Goal: Task Accomplishment & Management: Complete application form

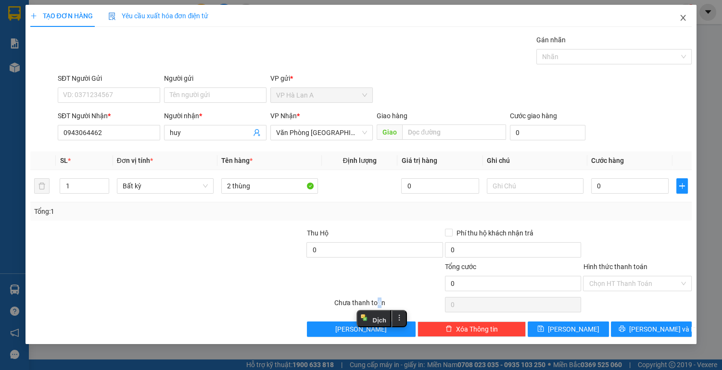
click at [683, 19] on icon "close" at bounding box center [683, 18] width 8 height 8
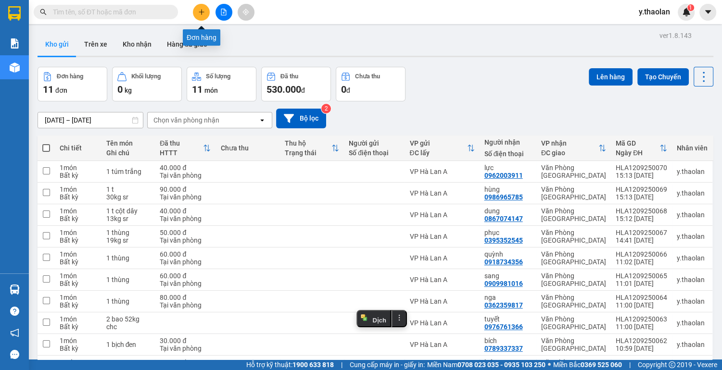
click at [202, 12] on icon "plus" at bounding box center [201, 12] width 7 height 7
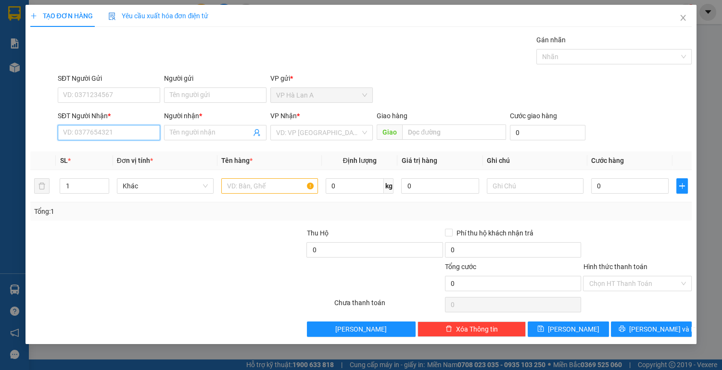
drag, startPoint x: 102, startPoint y: 128, endPoint x: 106, endPoint y: 125, distance: 5.1
click at [106, 127] on input "SĐT Người Nhận *" at bounding box center [109, 132] width 102 height 15
drag, startPoint x: 117, startPoint y: 150, endPoint x: 253, endPoint y: 187, distance: 140.6
click at [119, 150] on div "0932536036 - vương" at bounding box center [108, 151] width 91 height 11
type input "0932536036"
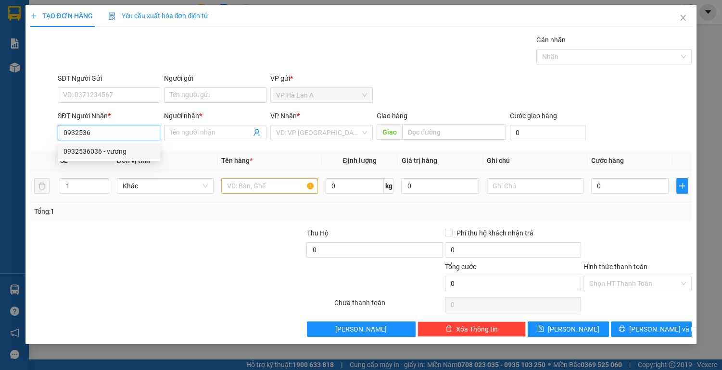
type input "vương"
type input "0932536036"
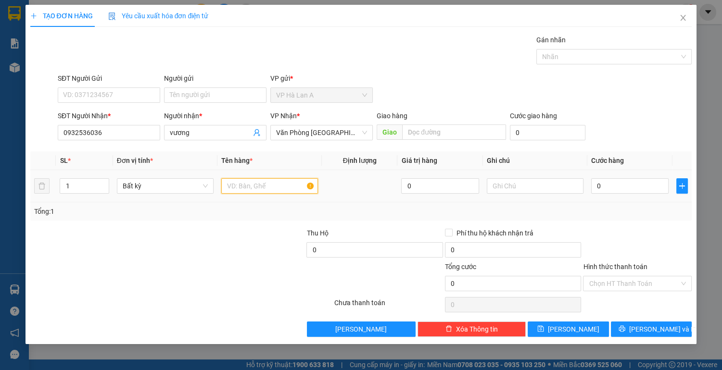
click at [253, 187] on input "text" at bounding box center [269, 185] width 97 height 15
type input "1 bao xanh"
click at [522, 188] on input "text" at bounding box center [534, 185] width 97 height 15
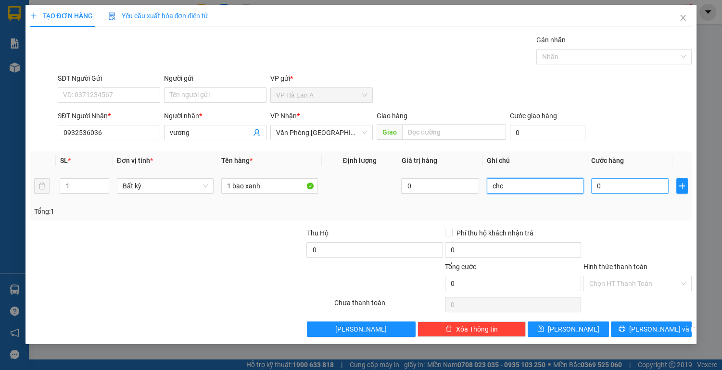
type input "chc"
click at [624, 185] on input "0" at bounding box center [630, 185] width 78 height 15
type input "8"
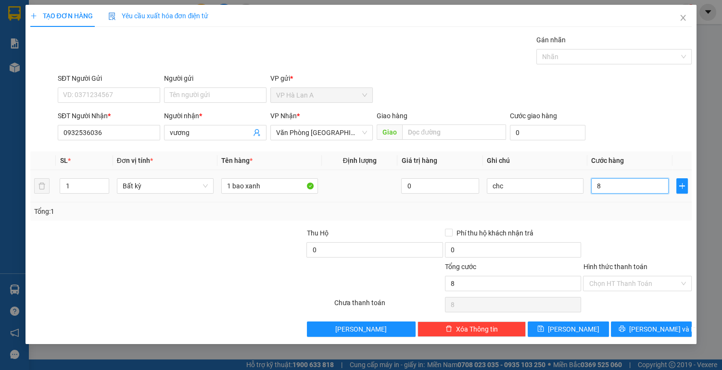
type input "80"
type input "80.000"
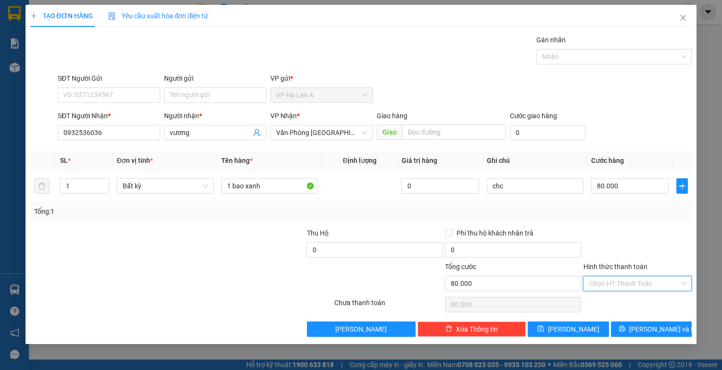
click at [605, 284] on input "Hình thức thanh toán" at bounding box center [633, 283] width 90 height 14
drag, startPoint x: 604, startPoint y: 304, endPoint x: 595, endPoint y: 313, distance: 12.9
click at [604, 304] on div "Tại văn phòng" at bounding box center [636, 302] width 97 height 11
type input "0"
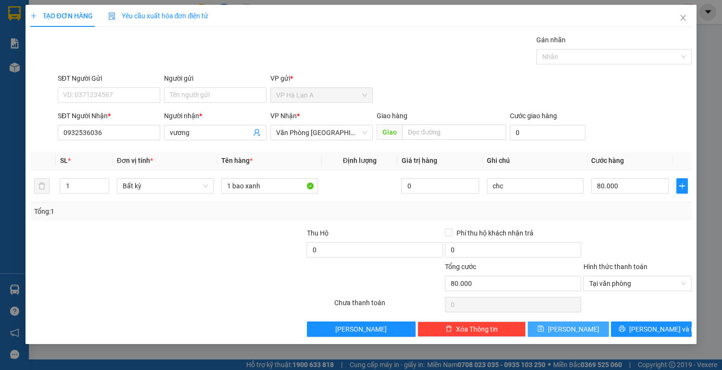
click at [583, 322] on button "[PERSON_NAME]" at bounding box center [567, 329] width 81 height 15
type input "0"
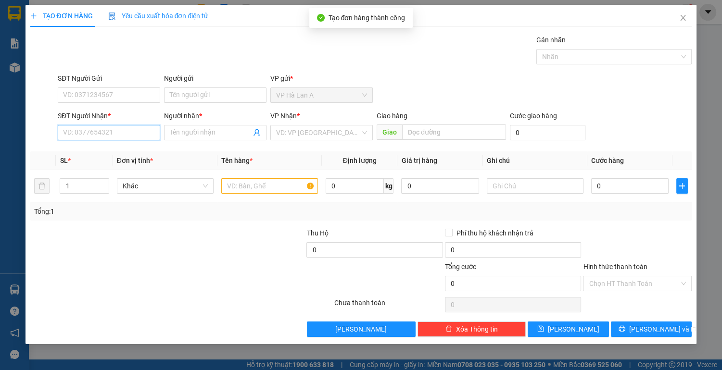
click at [114, 132] on input "SĐT Người Nhận *" at bounding box center [109, 132] width 102 height 15
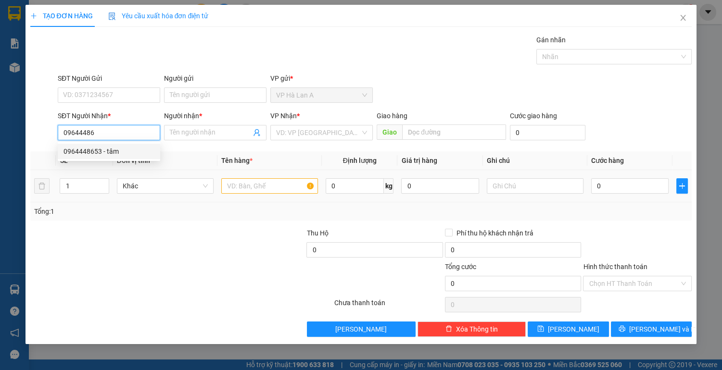
drag, startPoint x: 108, startPoint y: 148, endPoint x: 221, endPoint y: 198, distance: 123.8
click at [112, 154] on div "0964448653 - tâm" at bounding box center [108, 151] width 91 height 11
type input "0964448653"
type input "tâm"
type input "0964448653"
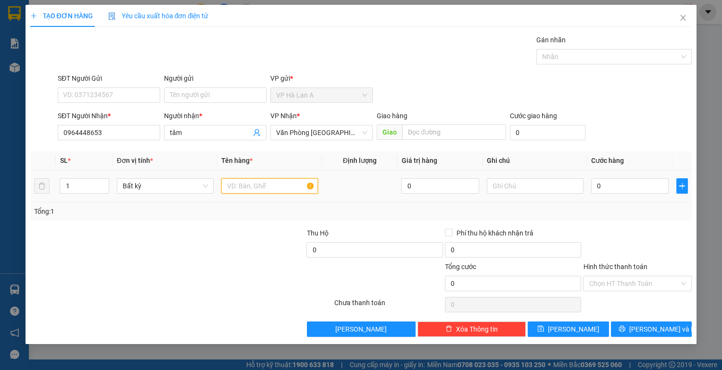
click at [243, 186] on input "text" at bounding box center [269, 185] width 97 height 15
type input "1 thùng"
click at [525, 183] on input "text" at bounding box center [534, 185] width 97 height 15
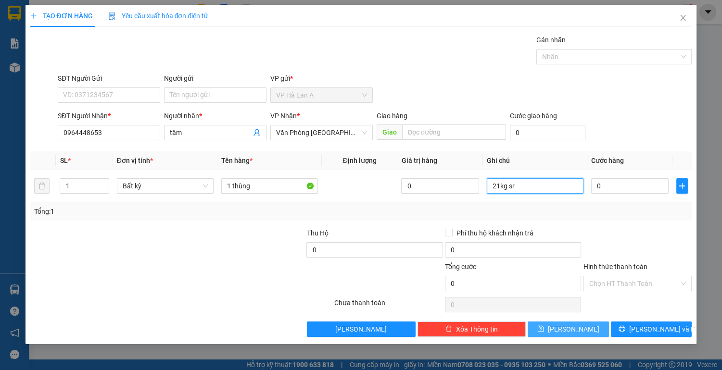
type input "21kg sr"
click at [562, 335] on button "[PERSON_NAME]" at bounding box center [567, 329] width 81 height 15
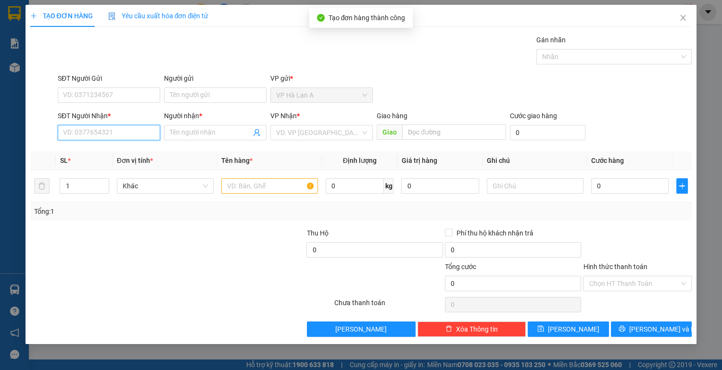
click at [102, 130] on input "SĐT Người Nhận *" at bounding box center [109, 132] width 102 height 15
type input "0327699199"
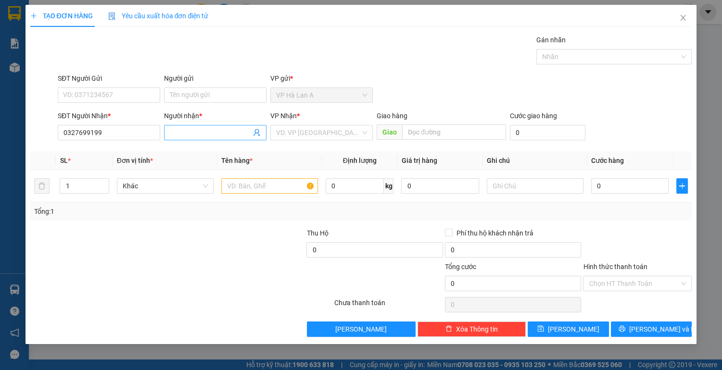
click at [200, 132] on input "Người nhận *" at bounding box center [210, 132] width 81 height 11
type input "bé vỹ"
click at [315, 126] on input "search" at bounding box center [318, 132] width 84 height 14
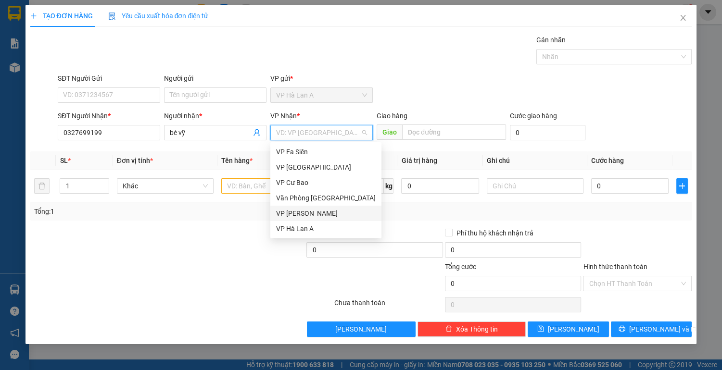
click at [344, 206] on div "VP [PERSON_NAME]" at bounding box center [325, 213] width 111 height 15
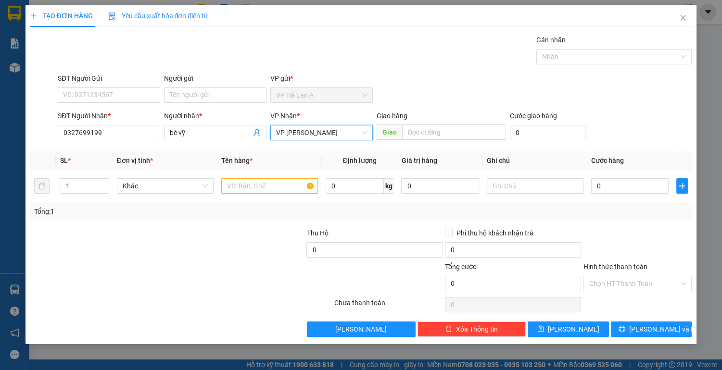
click at [339, 133] on span "VP [PERSON_NAME]" at bounding box center [321, 132] width 91 height 14
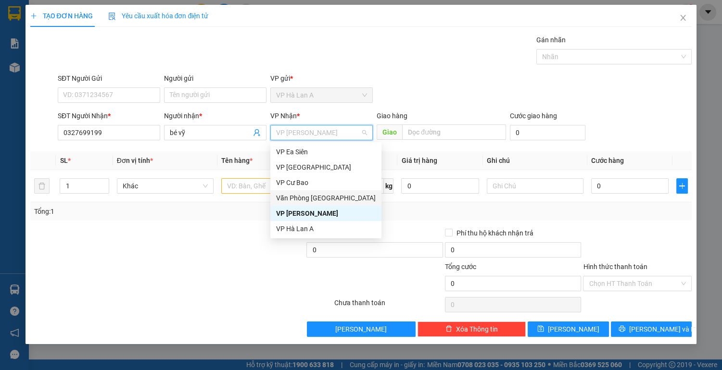
click at [327, 193] on div "Văn Phòng [GEOGRAPHIC_DATA]" at bounding box center [326, 198] width 100 height 11
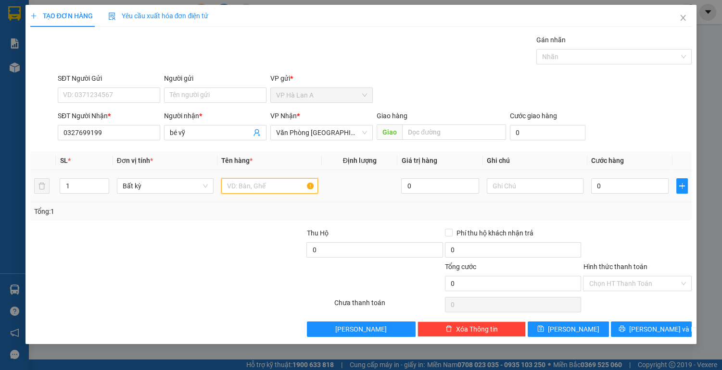
click at [249, 180] on input "text" at bounding box center [269, 185] width 97 height 15
type input "1 thùng"
click at [507, 189] on input "text" at bounding box center [534, 185] width 97 height 15
type input "21kg sr"
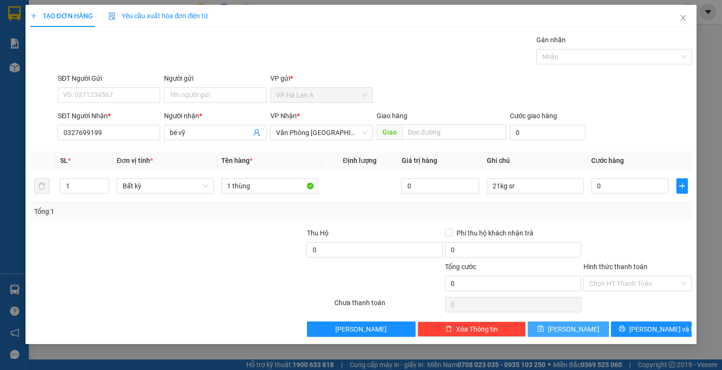
click at [556, 330] on button "[PERSON_NAME]" at bounding box center [567, 329] width 81 height 15
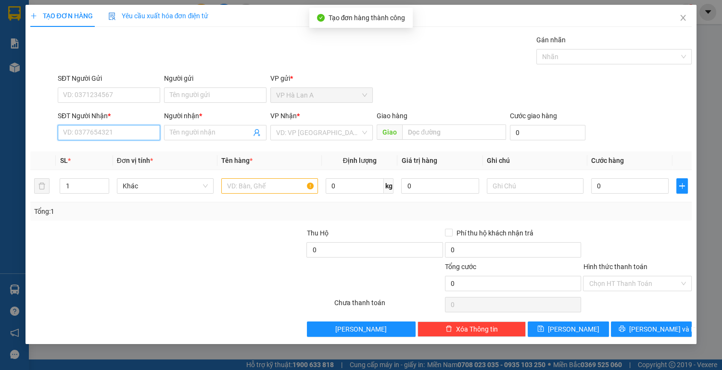
click at [103, 134] on input "SĐT Người Nhận *" at bounding box center [109, 132] width 102 height 15
drag, startPoint x: 129, startPoint y: 156, endPoint x: 210, endPoint y: 181, distance: 84.5
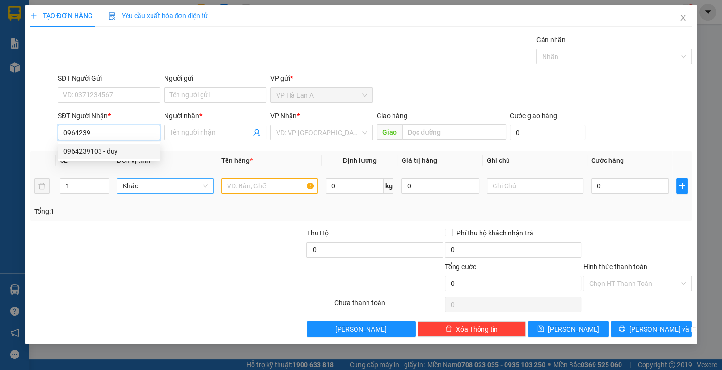
click at [129, 156] on div "0964239103 - duy" at bounding box center [108, 151] width 91 height 11
type input "0964239103"
type input "duy"
type input "cầu.ô.bố"
type input "0964239103"
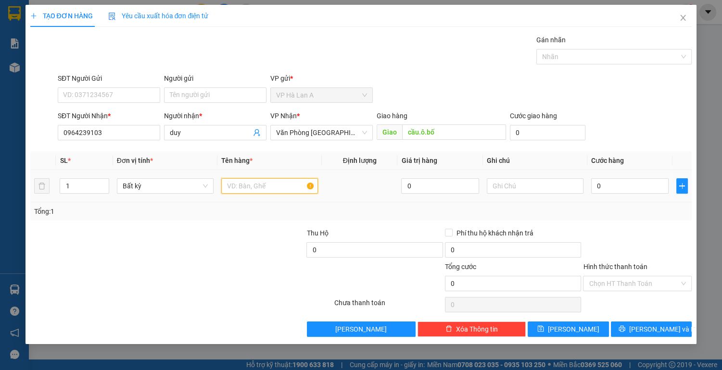
click at [244, 185] on input "text" at bounding box center [269, 185] width 97 height 15
type input "1 t"
click at [508, 181] on input "text" at bounding box center [534, 185] width 97 height 15
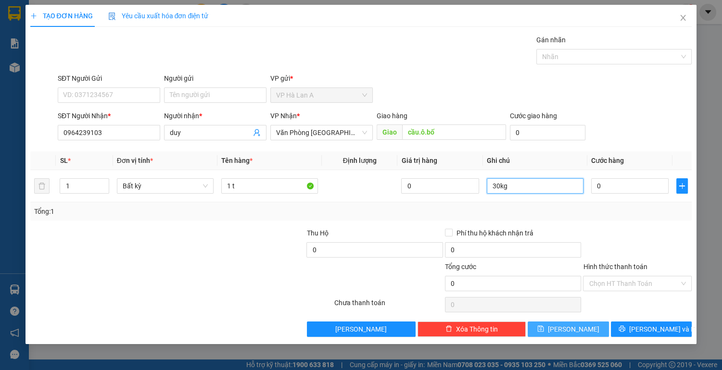
type input "30kg"
click at [581, 329] on button "[PERSON_NAME]" at bounding box center [567, 329] width 81 height 15
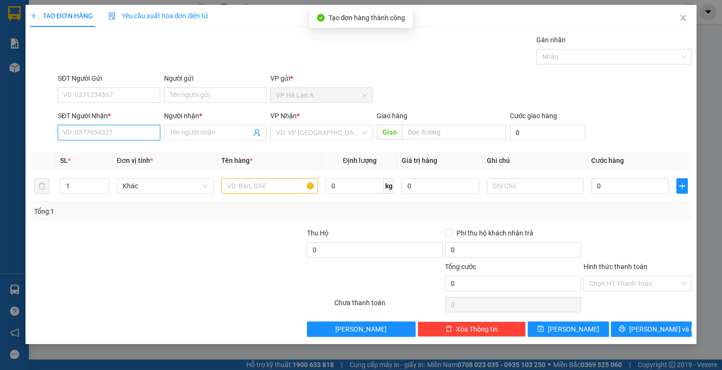
click at [109, 127] on input "SĐT Người Nhận *" at bounding box center [109, 132] width 102 height 15
type input "0901243056"
click at [209, 124] on div "Người nhận *" at bounding box center [215, 118] width 102 height 14
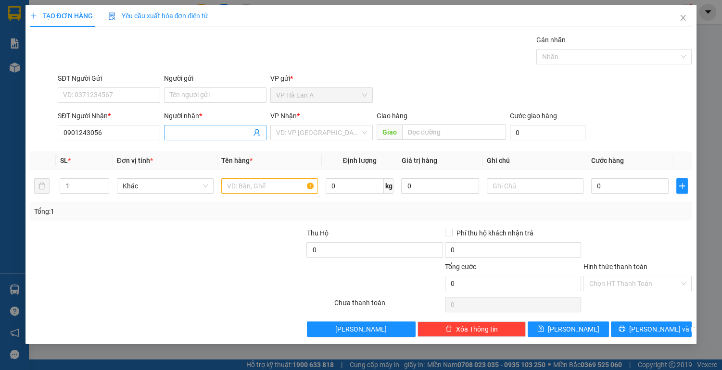
click at [206, 135] on input "Người nhận *" at bounding box center [210, 132] width 81 height 11
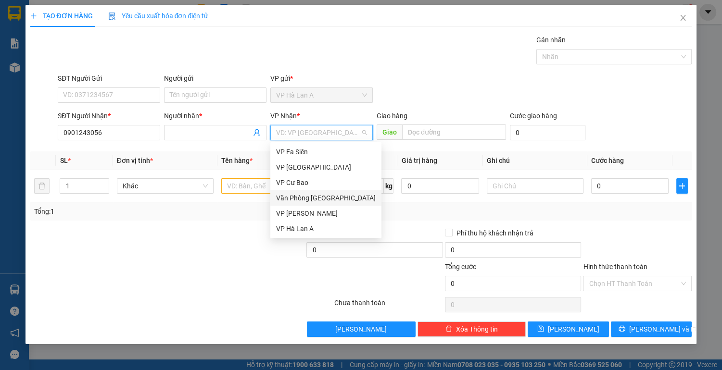
click at [313, 131] on input "search" at bounding box center [318, 132] width 84 height 14
click at [322, 195] on div "Văn Phòng [GEOGRAPHIC_DATA]" at bounding box center [326, 198] width 100 height 11
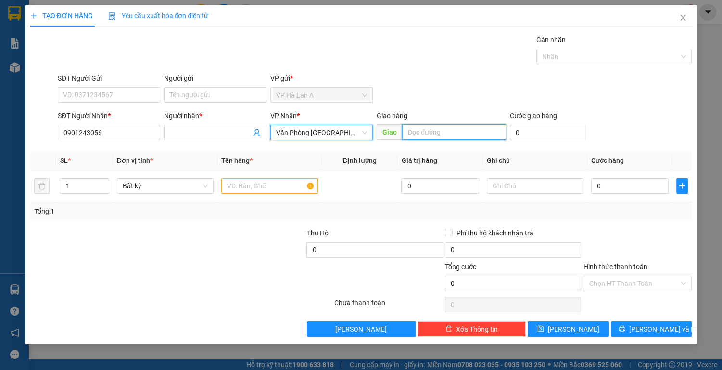
click at [436, 135] on input "text" at bounding box center [453, 132] width 103 height 15
type input "q12"
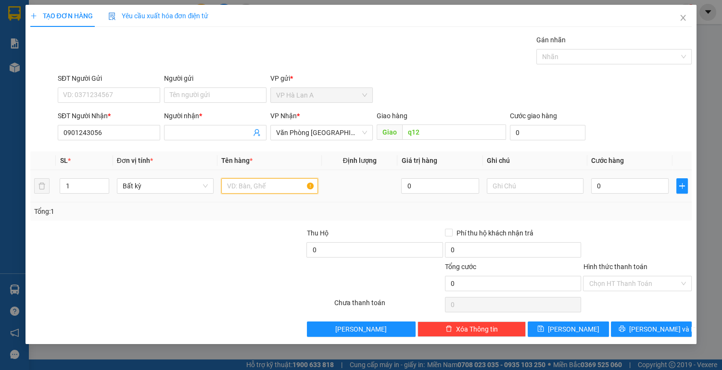
click at [257, 183] on input "text" at bounding box center [269, 185] width 97 height 15
type input "1 túm xanh"
click at [597, 184] on input "0" at bounding box center [630, 185] width 78 height 15
type input "4"
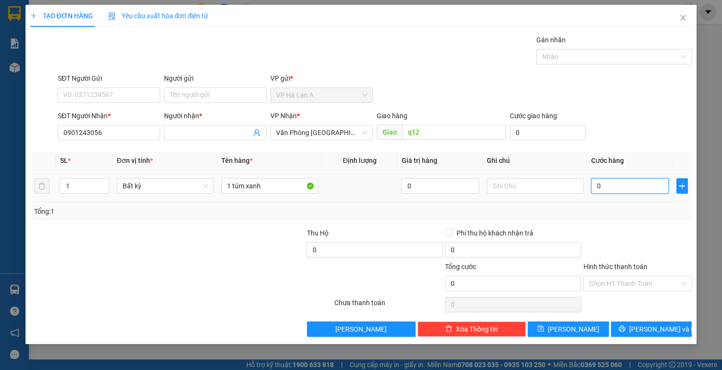
type input "4"
type input "40"
type input "40.000"
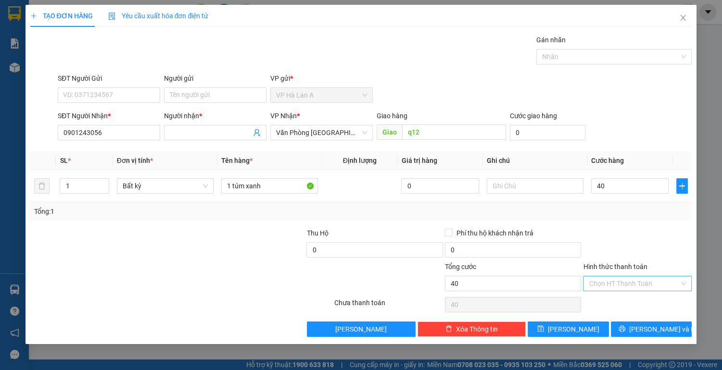
type input "40.000"
click at [613, 281] on input "Hình thức thanh toán" at bounding box center [633, 283] width 90 height 14
click at [608, 299] on div "Tại văn phòng" at bounding box center [636, 302] width 97 height 11
type input "0"
click at [567, 332] on button "[PERSON_NAME]" at bounding box center [567, 329] width 81 height 15
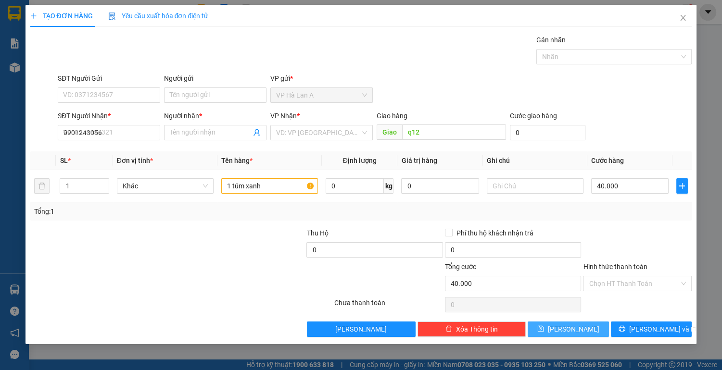
type input "0"
click at [685, 20] on icon "close" at bounding box center [683, 18] width 8 height 8
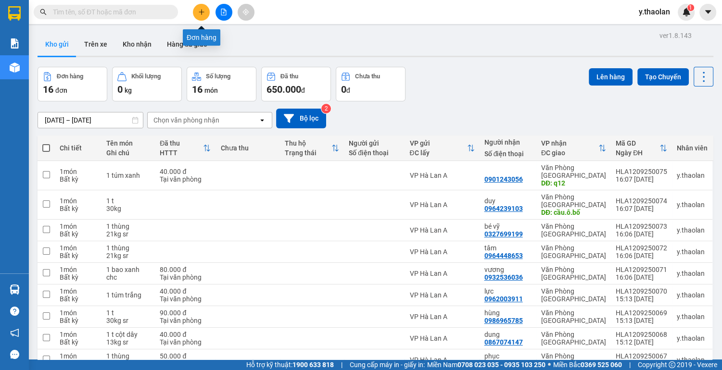
click at [199, 10] on icon "plus" at bounding box center [201, 12] width 7 height 7
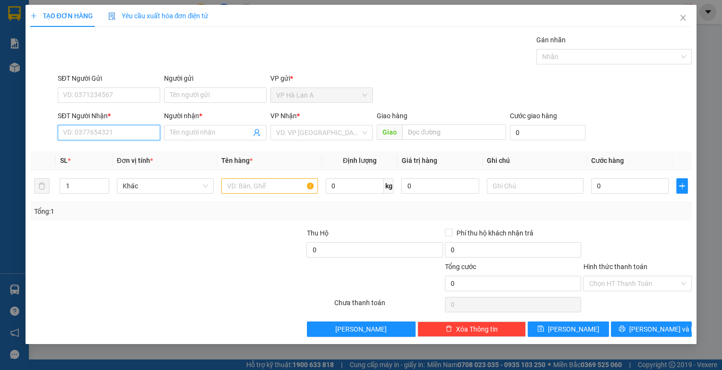
click at [123, 135] on input "SĐT Người Nhận *" at bounding box center [109, 132] width 102 height 15
drag, startPoint x: 122, startPoint y: 165, endPoint x: 237, endPoint y: 208, distance: 122.0
click at [133, 173] on div "0123456789 - cô thơ" at bounding box center [109, 166] width 102 height 15
type input "0123456789"
type input "cô thơ"
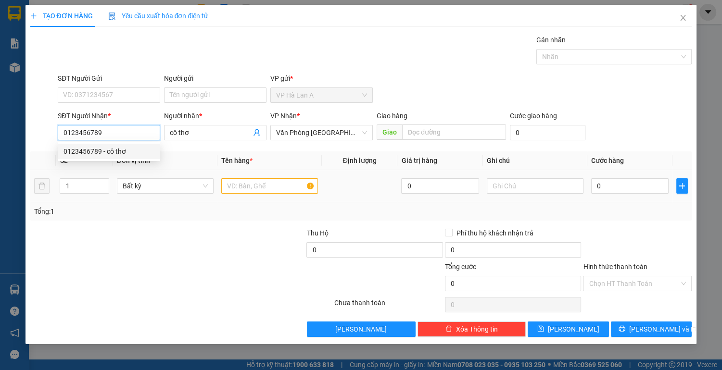
type input "0123456789"
click at [245, 188] on input "text" at bounding box center [269, 185] width 97 height 15
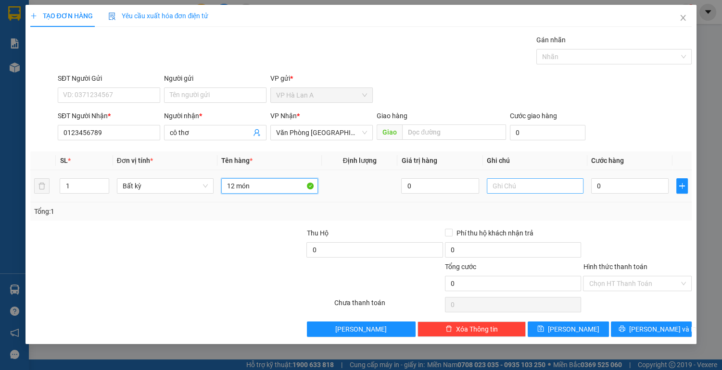
type input "12 món"
click at [551, 188] on input "text" at bounding box center [534, 185] width 97 height 15
type input "208kg"
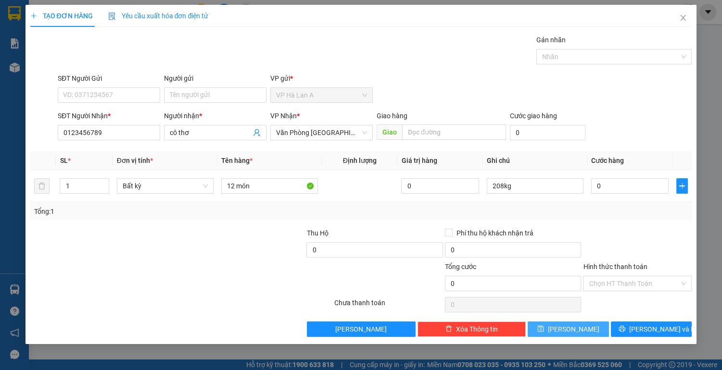
click at [554, 333] on button "[PERSON_NAME]" at bounding box center [567, 329] width 81 height 15
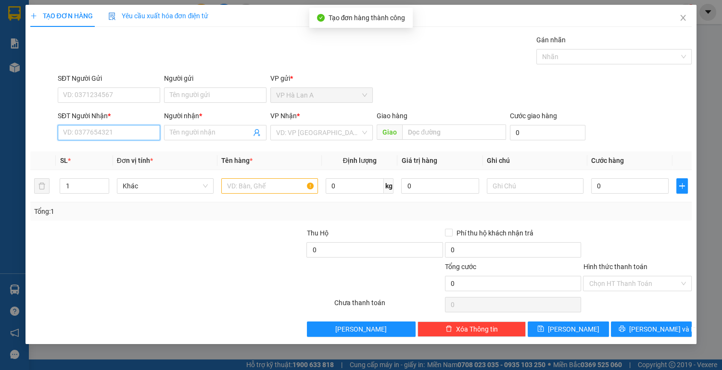
click at [112, 131] on input "SĐT Người Nhận *" at bounding box center [109, 132] width 102 height 15
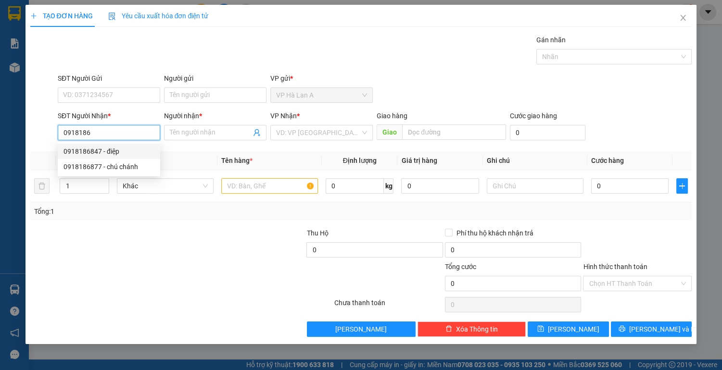
click at [128, 153] on div "0918186847 - điệp" at bounding box center [108, 151] width 91 height 11
type input "0918186847"
type input "điệp"
type input "0918186847"
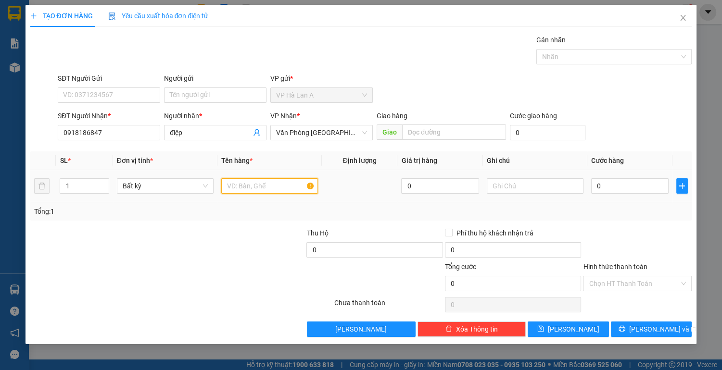
click at [244, 189] on input "text" at bounding box center [269, 185] width 97 height 15
type input "1 thùng"
click at [521, 187] on input "text" at bounding box center [534, 185] width 97 height 15
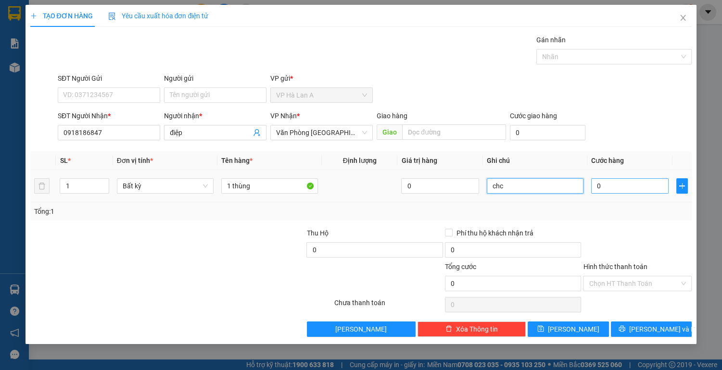
type input "chc"
click at [613, 187] on input "0" at bounding box center [630, 185] width 78 height 15
type input "6"
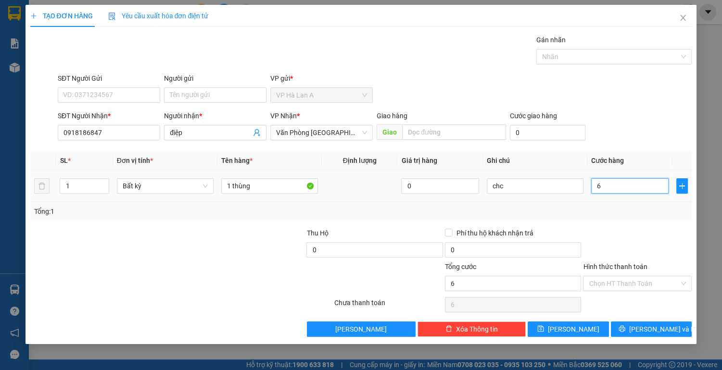
type input "60"
type input "60.000"
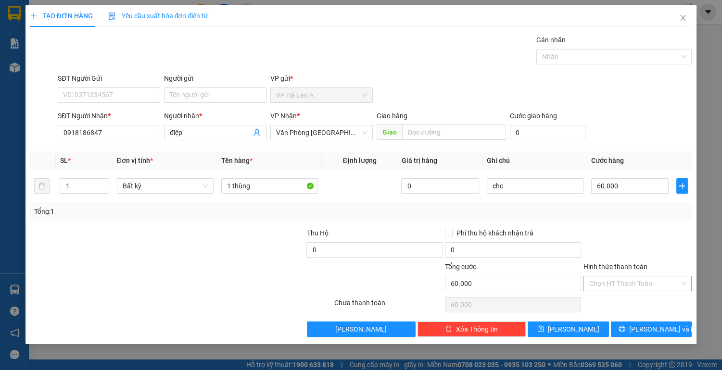
click at [610, 283] on input "Hình thức thanh toán" at bounding box center [633, 283] width 90 height 14
click at [612, 307] on div "Tại văn phòng" at bounding box center [637, 301] width 109 height 15
type input "0"
click at [582, 328] on button "[PERSON_NAME]" at bounding box center [567, 329] width 81 height 15
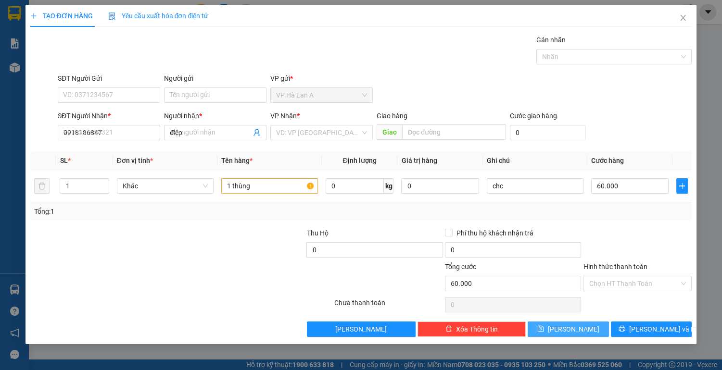
type input "0"
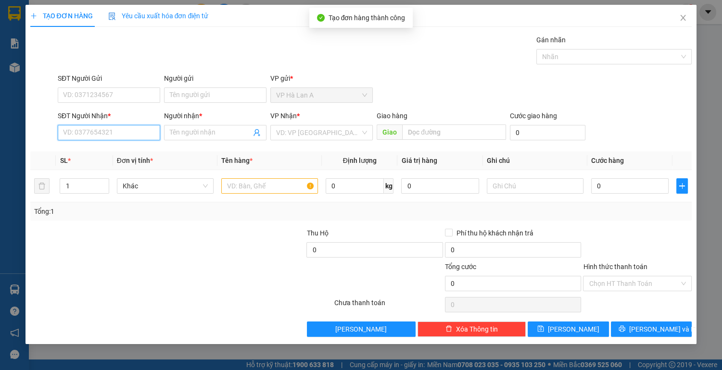
click at [114, 130] on input "SĐT Người Nhận *" at bounding box center [109, 132] width 102 height 15
drag, startPoint x: 113, startPoint y: 149, endPoint x: 167, endPoint y: 154, distance: 54.5
click at [113, 149] on div "0888088488 - điệp" at bounding box center [108, 151] width 91 height 11
type input "0888088488"
type input "điệp"
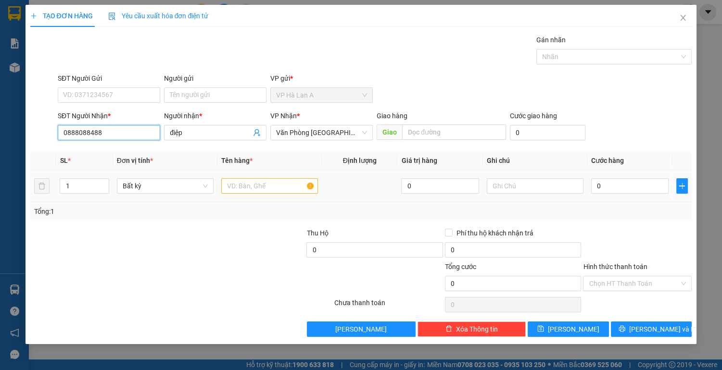
type input "0888088488"
click at [252, 185] on input "text" at bounding box center [269, 185] width 97 height 15
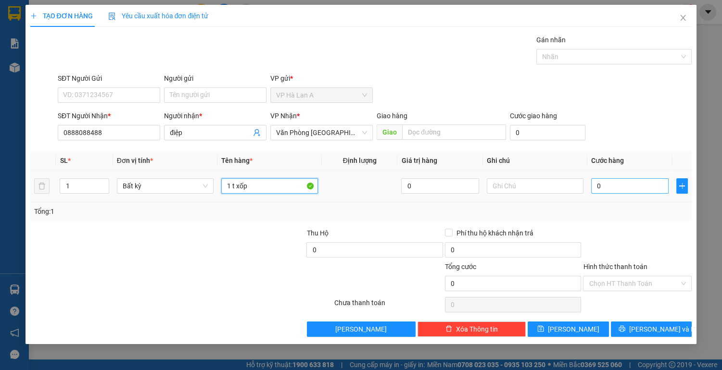
type input "1 t xốp"
click at [604, 183] on input "0" at bounding box center [630, 185] width 78 height 15
type input "3"
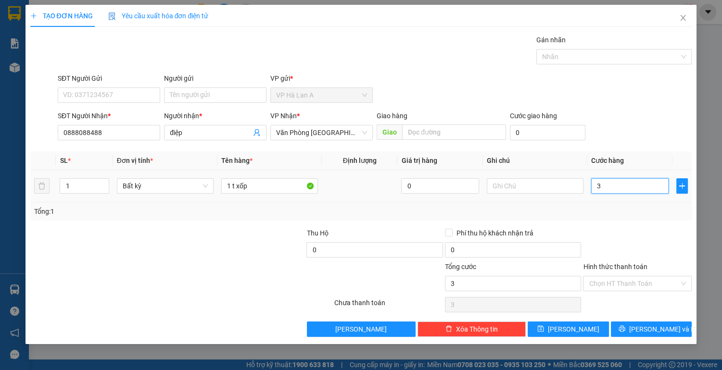
type input "30"
type input "30.000"
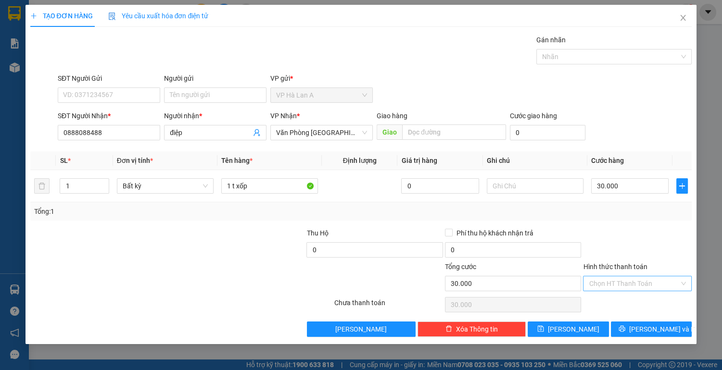
click at [613, 286] on input "Hình thức thanh toán" at bounding box center [633, 283] width 90 height 14
drag, startPoint x: 613, startPoint y: 304, endPoint x: 589, endPoint y: 309, distance: 24.5
click at [610, 306] on div "Tại văn phòng" at bounding box center [636, 302] width 97 height 11
type input "0"
click at [580, 324] on button "[PERSON_NAME]" at bounding box center [567, 329] width 81 height 15
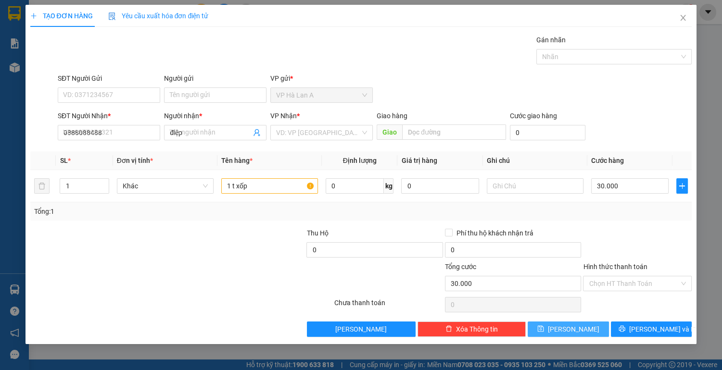
type input "0"
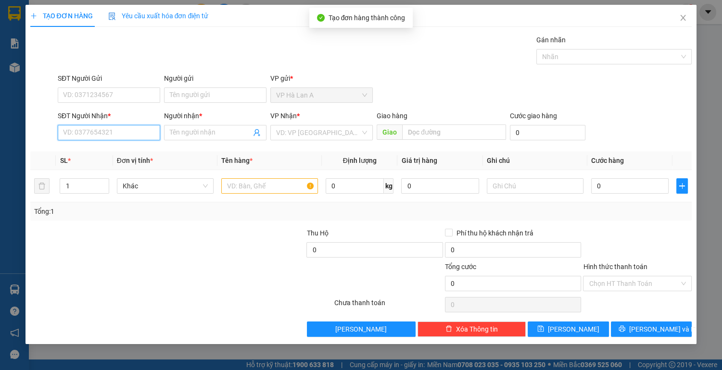
click at [106, 135] on input "SĐT Người Nhận *" at bounding box center [109, 132] width 102 height 15
click at [135, 153] on div "0977111963 - liệu" at bounding box center [108, 151] width 91 height 11
type input "0977111963"
type input "liệu"
type input "đại nam"
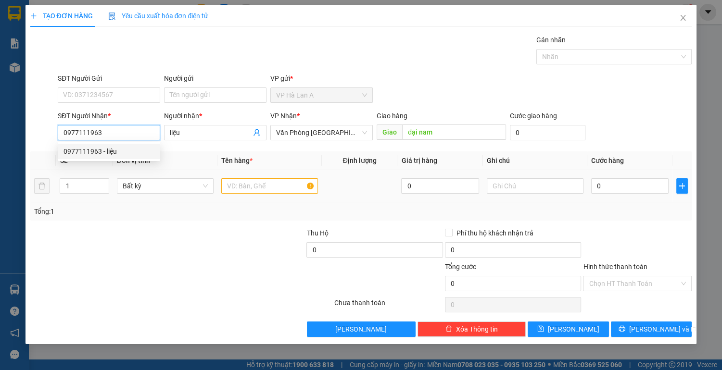
type input "0977111963"
click at [247, 181] on input "text" at bounding box center [269, 185] width 97 height 15
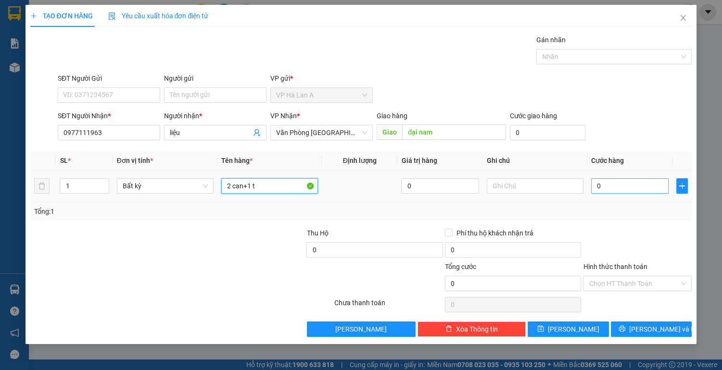
type input "2 can+1 t"
click at [619, 192] on input "0" at bounding box center [630, 185] width 78 height 15
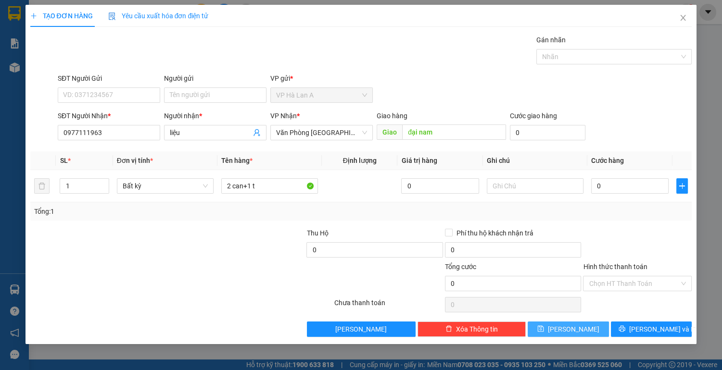
click at [576, 325] on span "[PERSON_NAME]" at bounding box center [573, 329] width 51 height 11
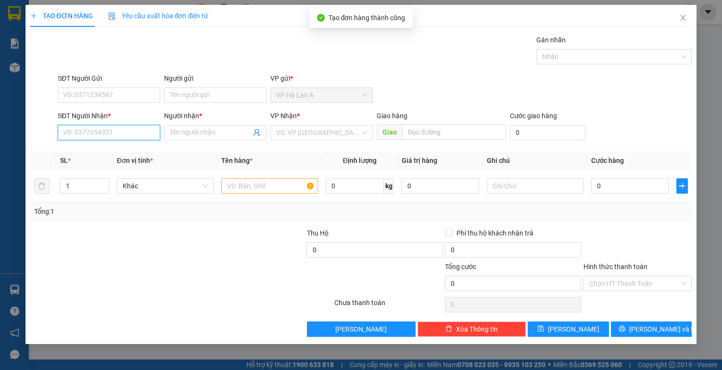
click at [118, 132] on input "SĐT Người Nhận *" at bounding box center [109, 132] width 102 height 15
click at [127, 149] on div "0342927177 - điền" at bounding box center [108, 151] width 91 height 11
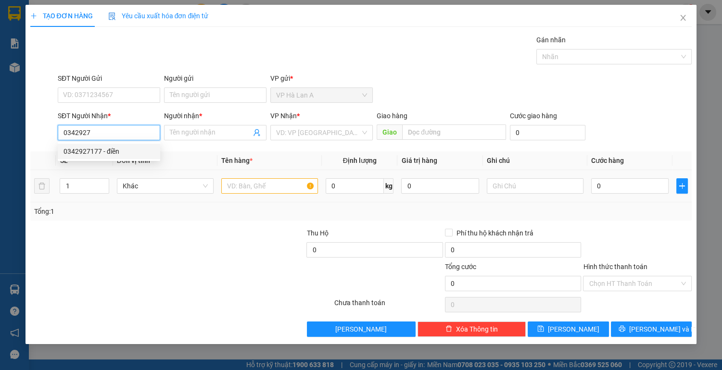
type input "0342927177"
type input "điền"
type input "0342927177"
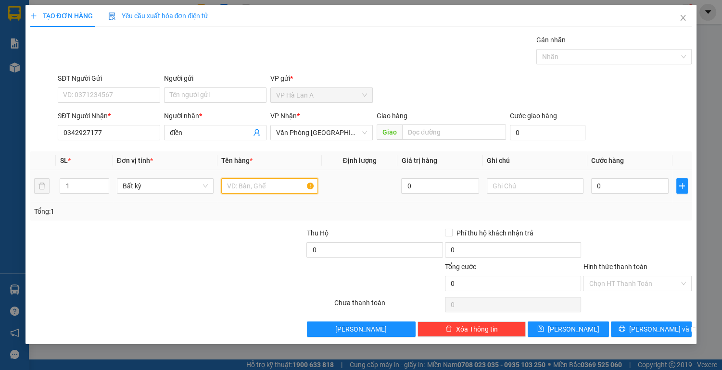
click at [256, 187] on input "text" at bounding box center [269, 185] width 97 height 15
type input "1 t xốp+1 bọc gạo"
click at [614, 182] on input "0" at bounding box center [630, 185] width 78 height 15
type input "6"
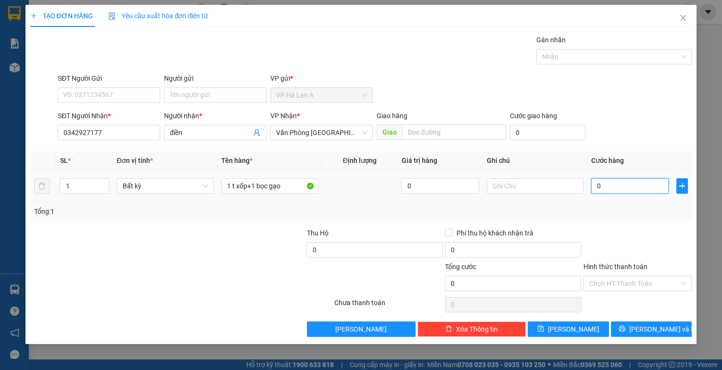
type input "6"
type input "60"
type input "60.000"
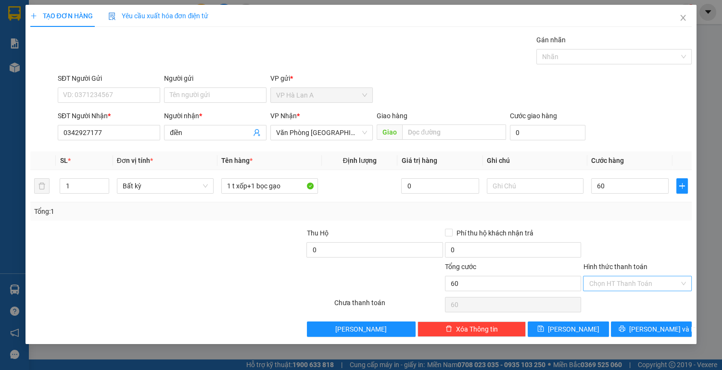
type input "60.000"
click at [613, 285] on input "Hình thức thanh toán" at bounding box center [633, 283] width 90 height 14
drag, startPoint x: 604, startPoint y: 303, endPoint x: 581, endPoint y: 319, distance: 27.9
click at [604, 303] on div "Tại văn phòng" at bounding box center [636, 302] width 97 height 11
type input "0"
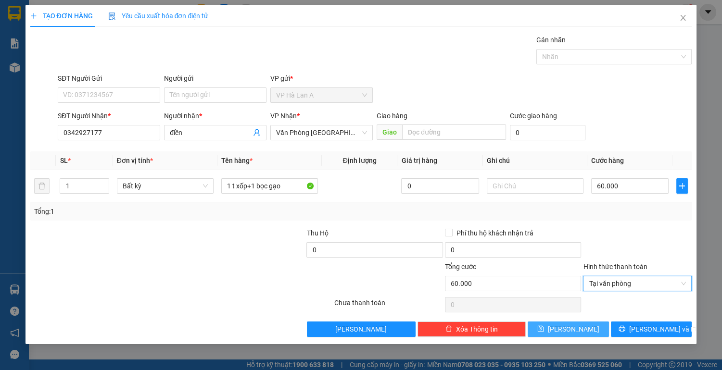
click at [569, 332] on span "[PERSON_NAME]" at bounding box center [573, 329] width 51 height 11
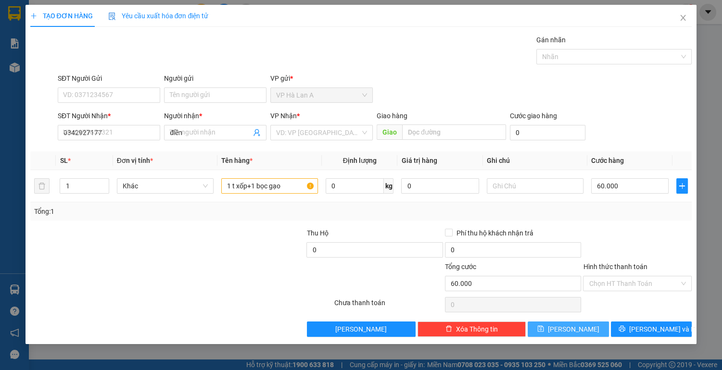
type input "0"
click at [680, 16] on icon "close" at bounding box center [683, 18] width 8 height 8
